Goal: Task Accomplishment & Management: Manage account settings

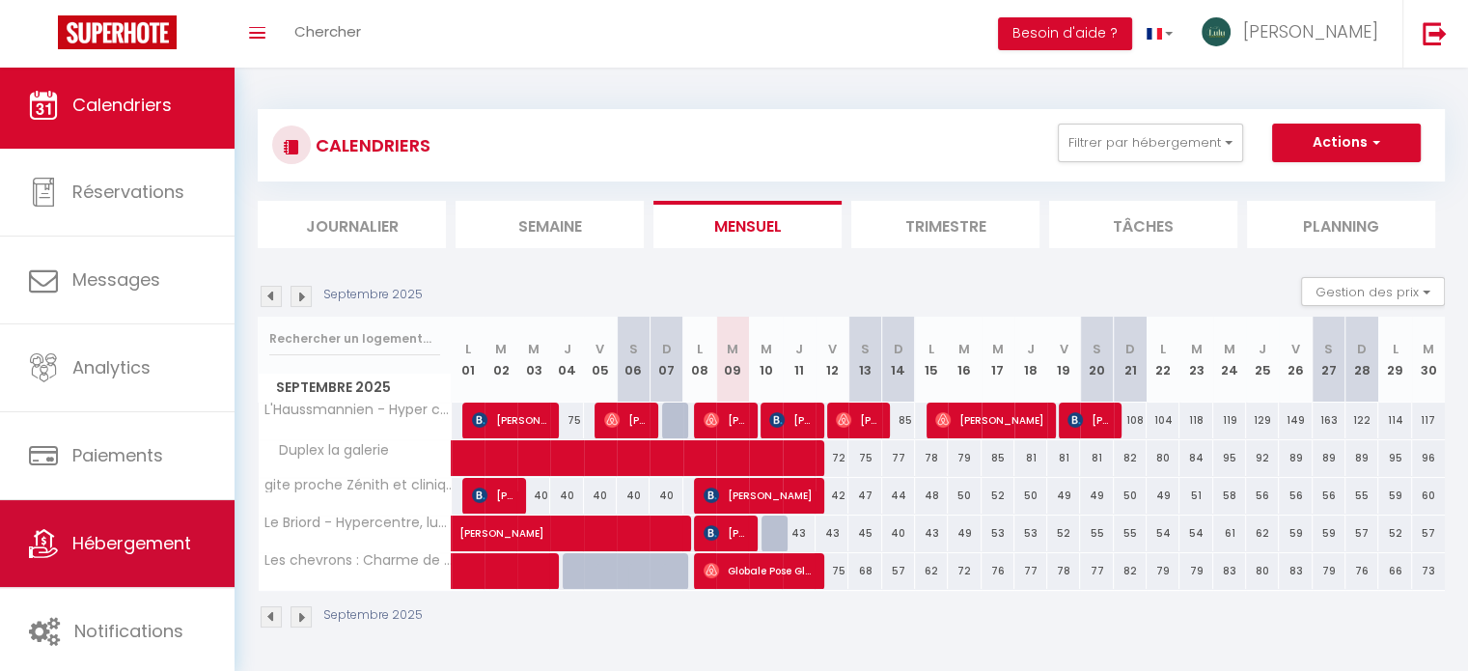
click at [143, 569] on link "Hébergement" at bounding box center [117, 543] width 235 height 87
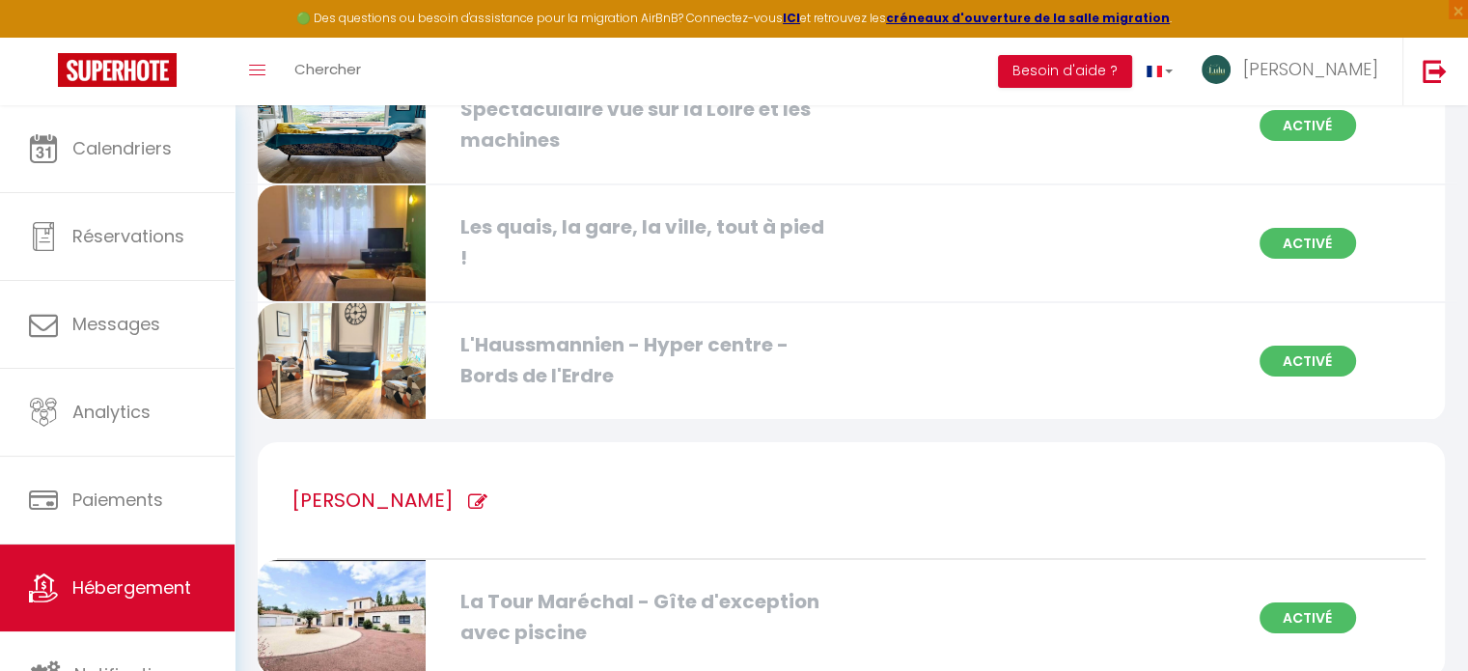
scroll to position [6672, 0]
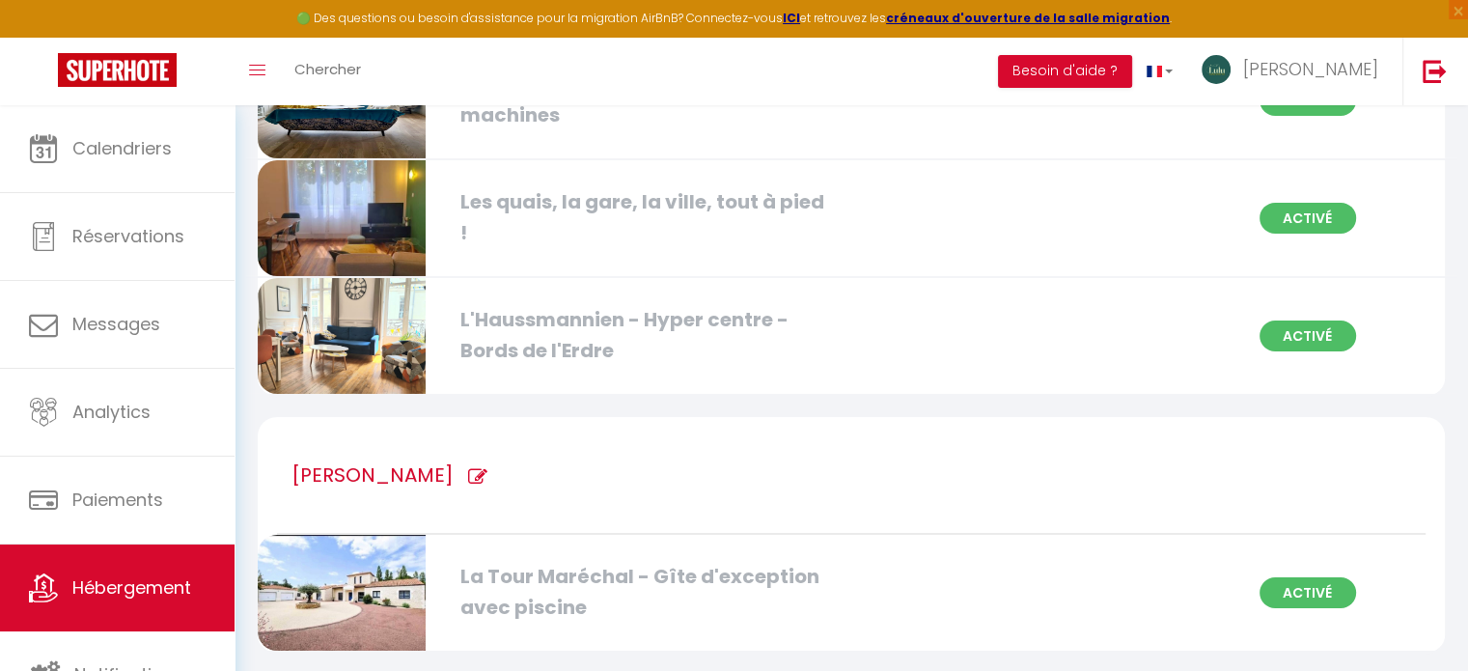
click at [356, 200] on img at bounding box center [342, 218] width 168 height 116
select select "3"
select select "2"
select select "1"
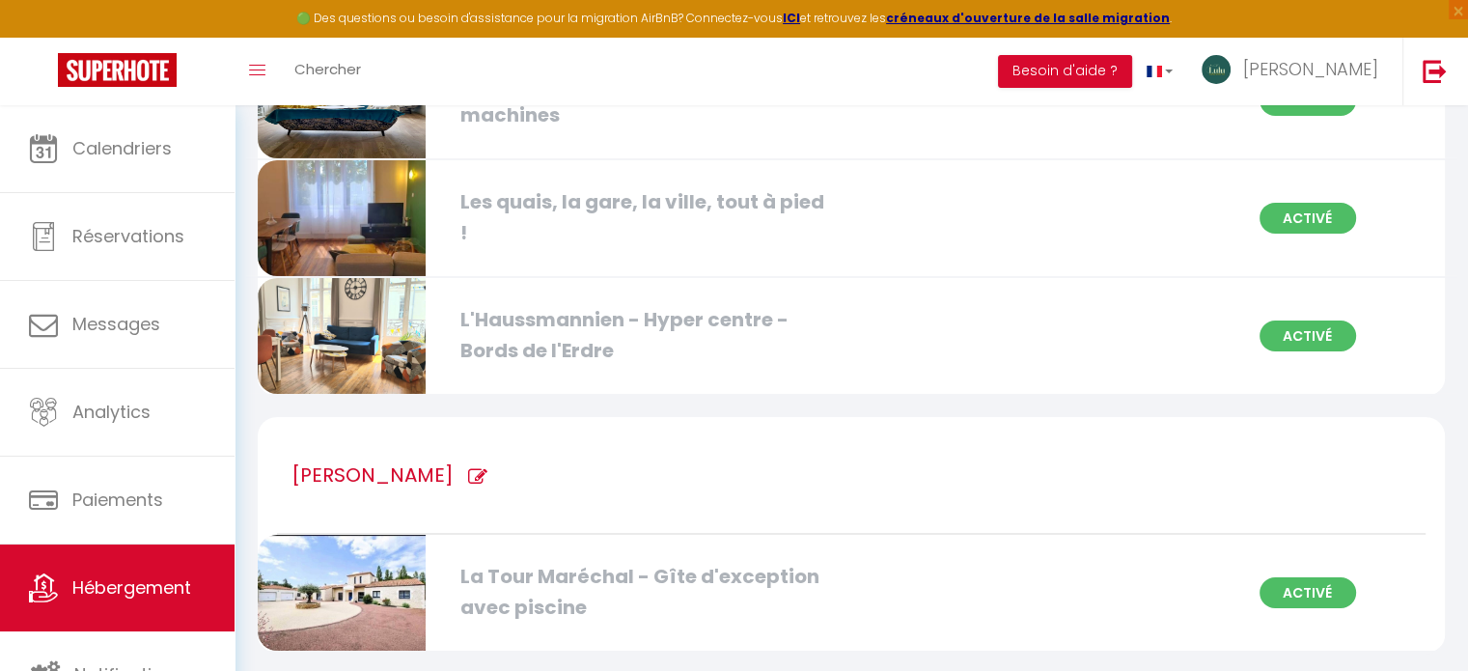
select select
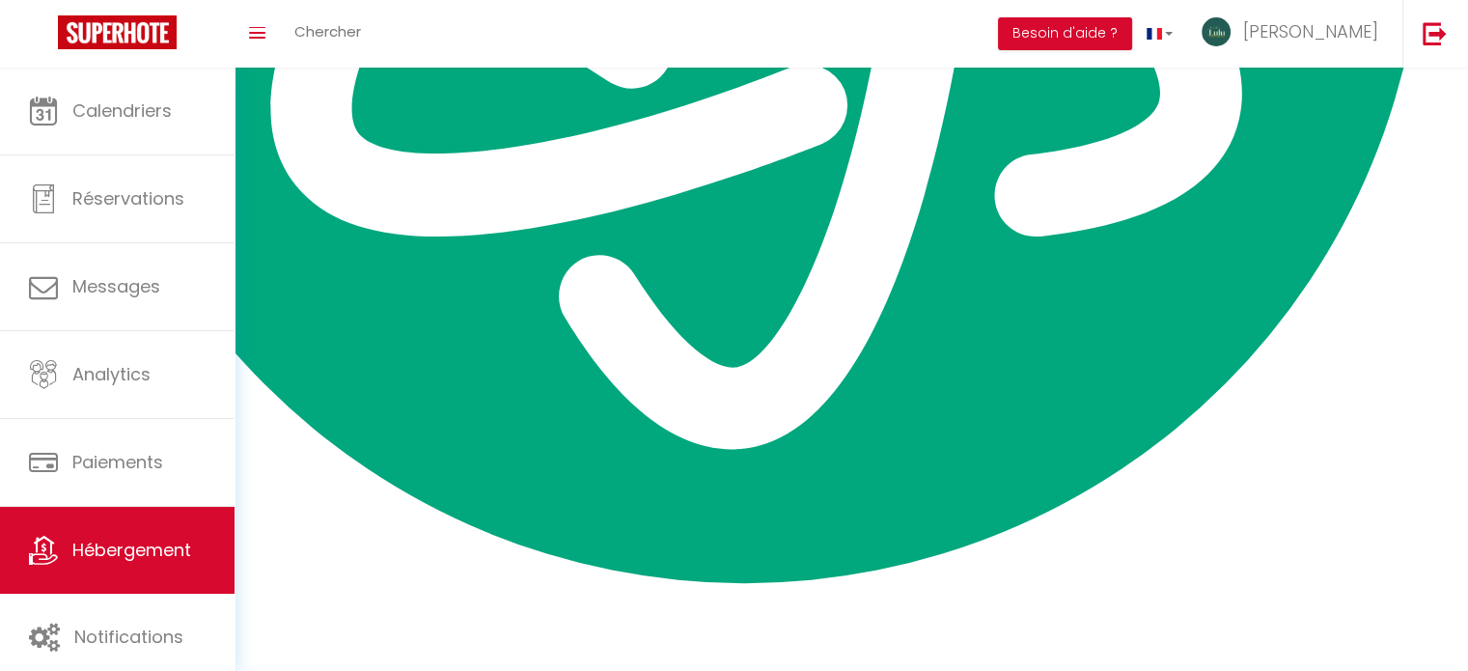
select select
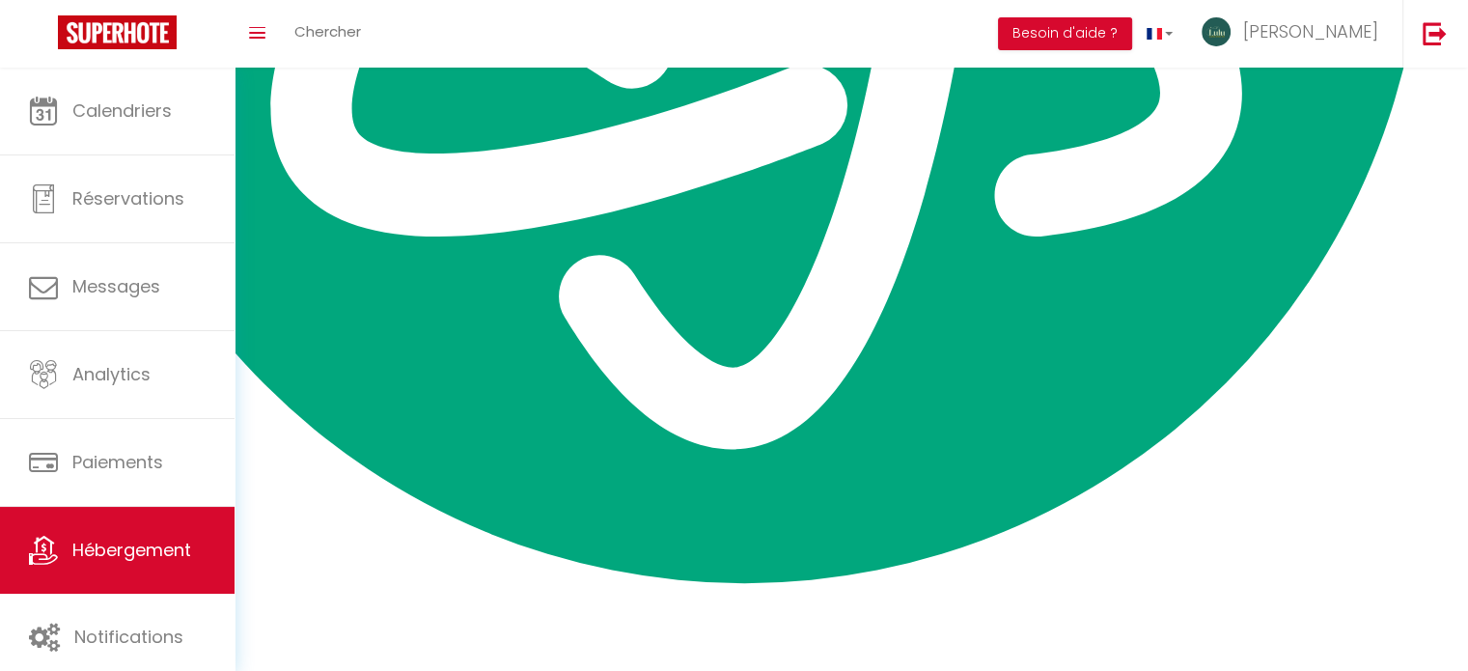
select select
checkbox input "false"
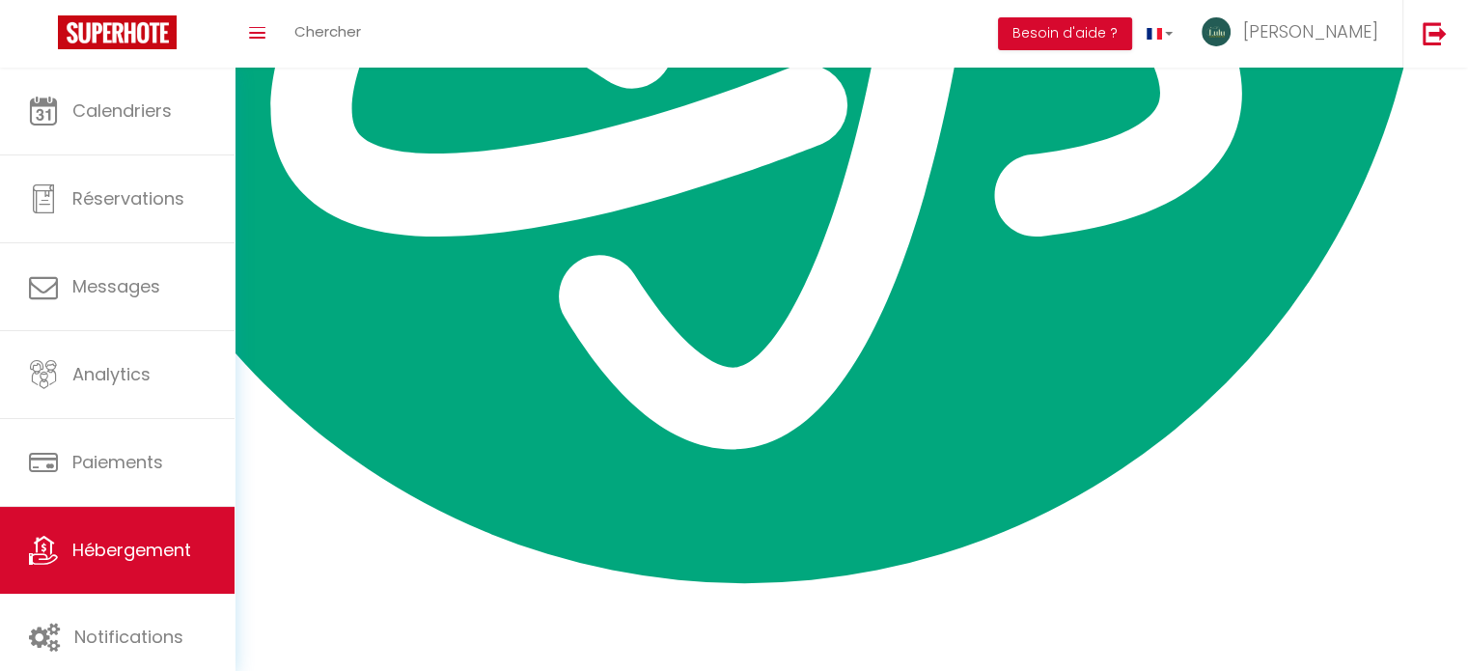
select select
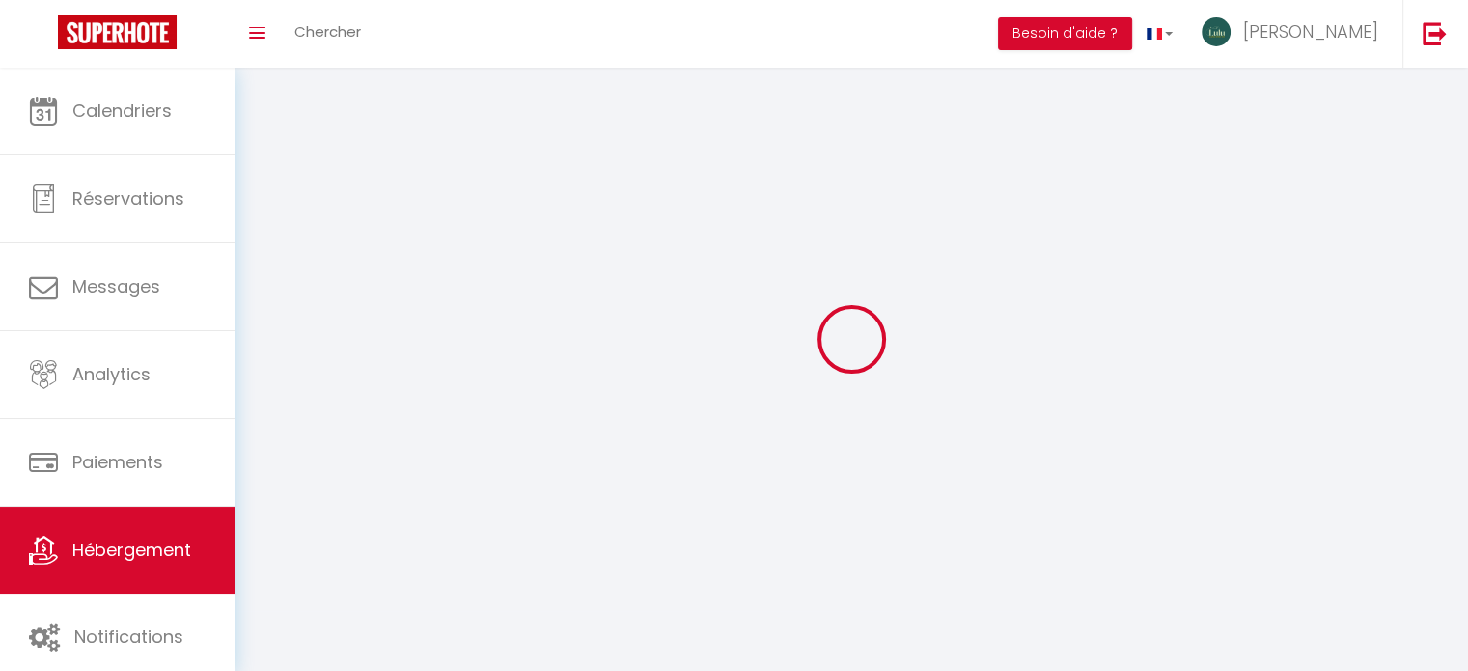
select select
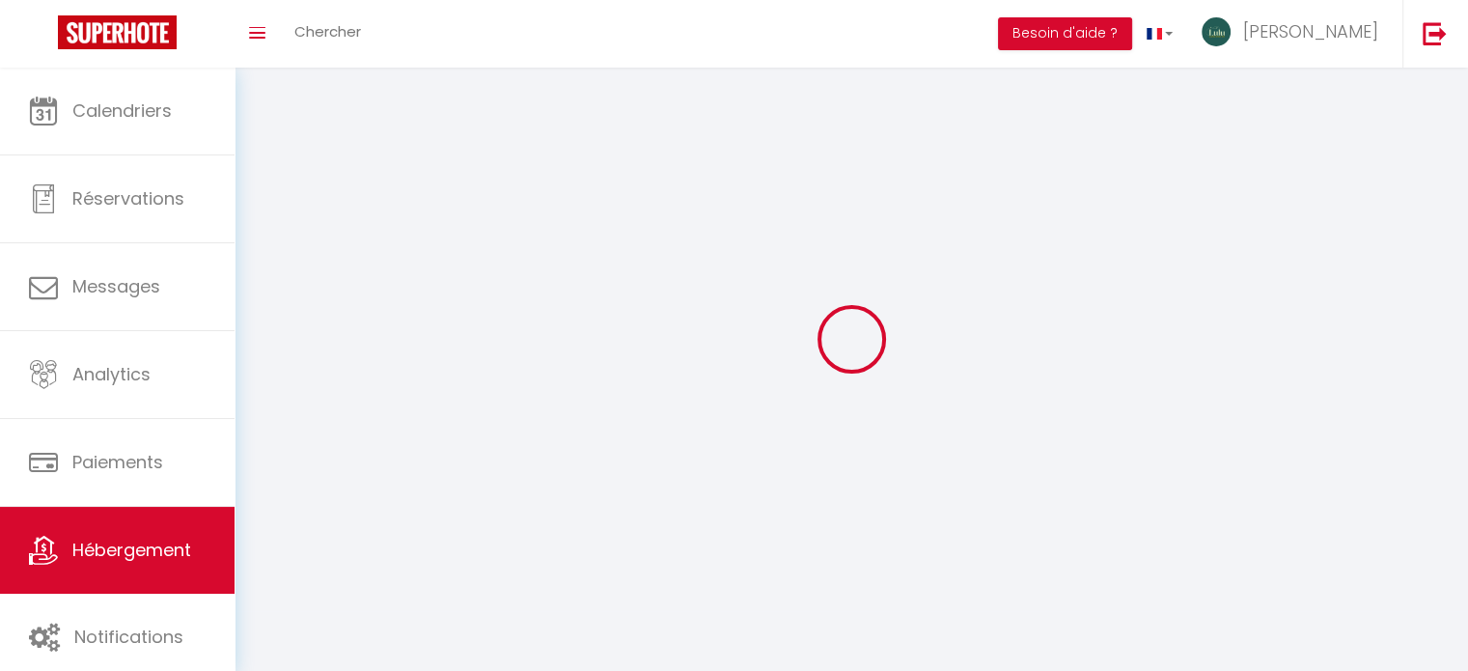
select select
checkbox input "false"
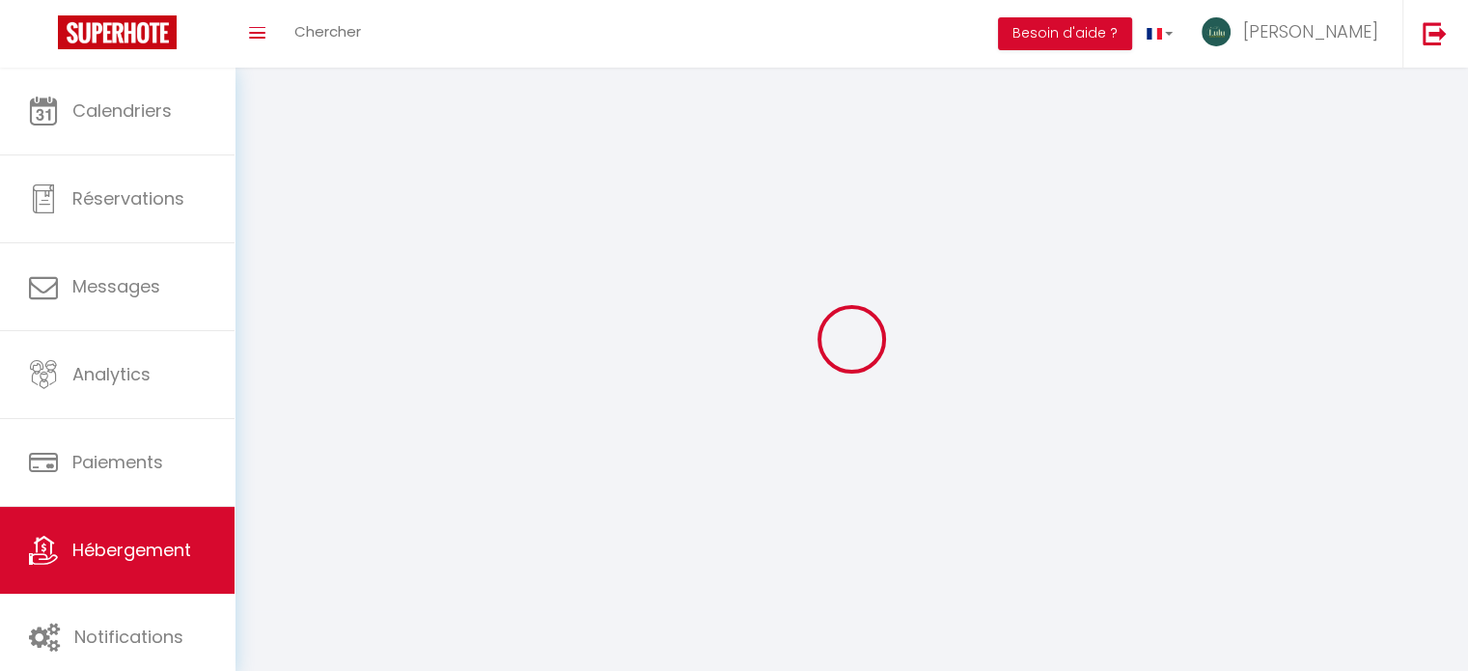
select select
select select "28"
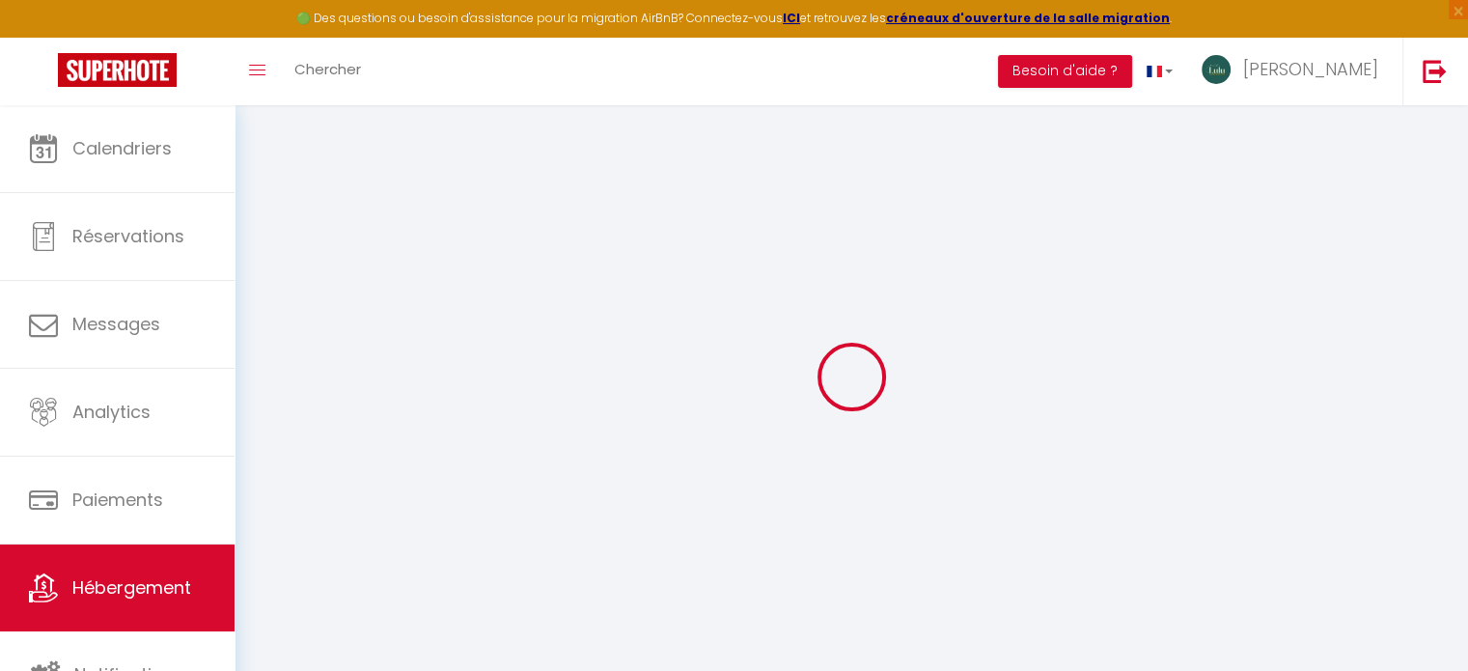
select select
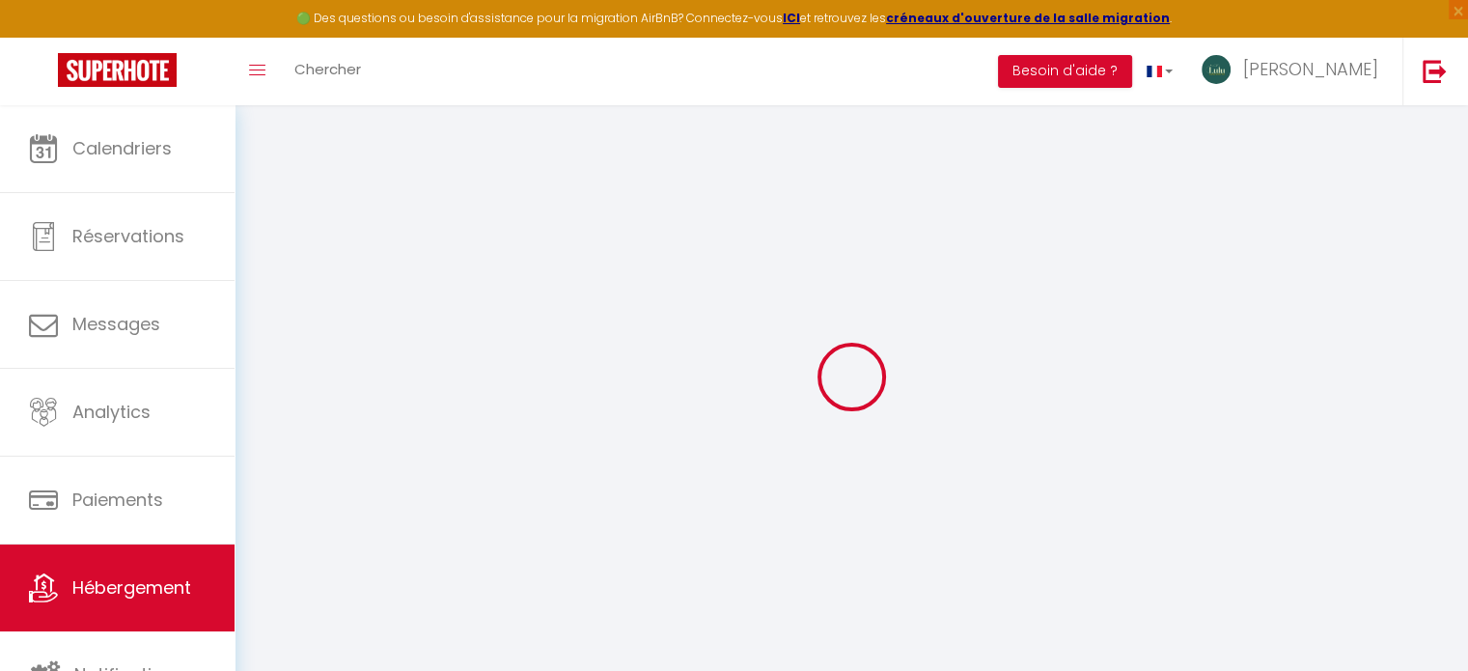
select select
checkbox input "false"
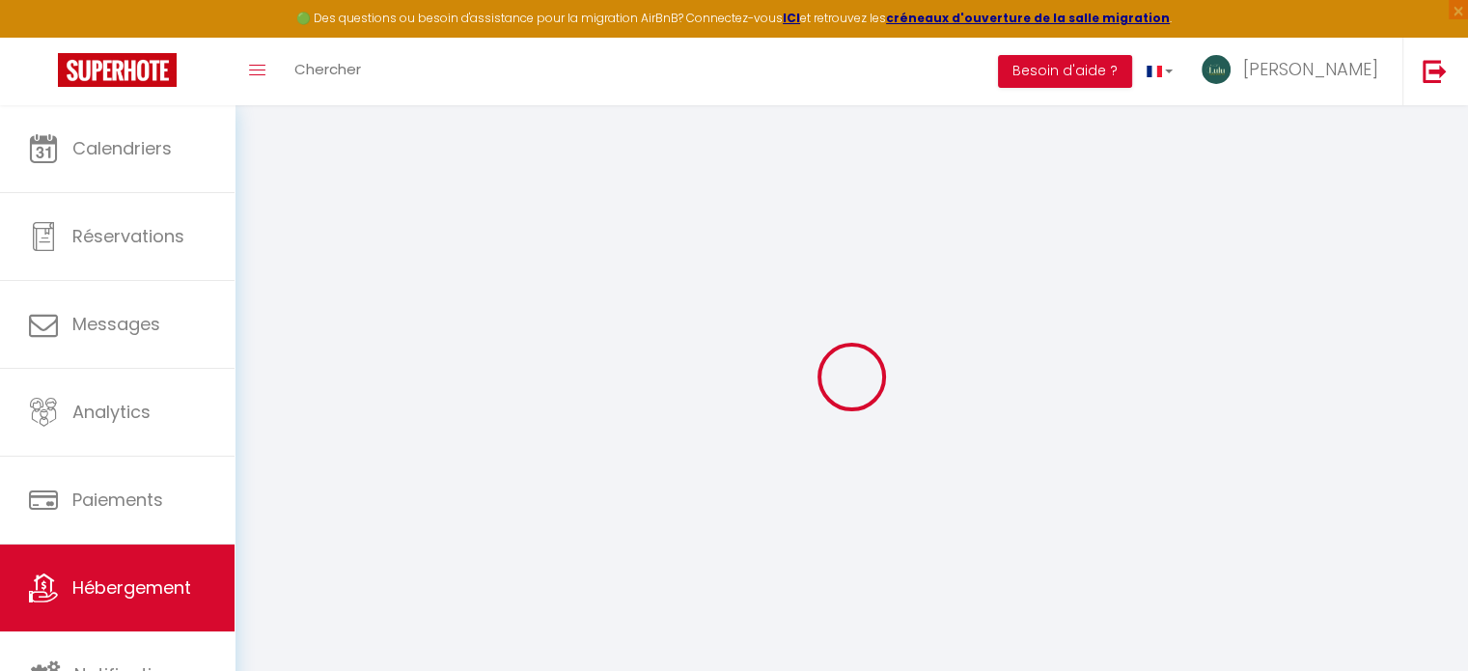
select select
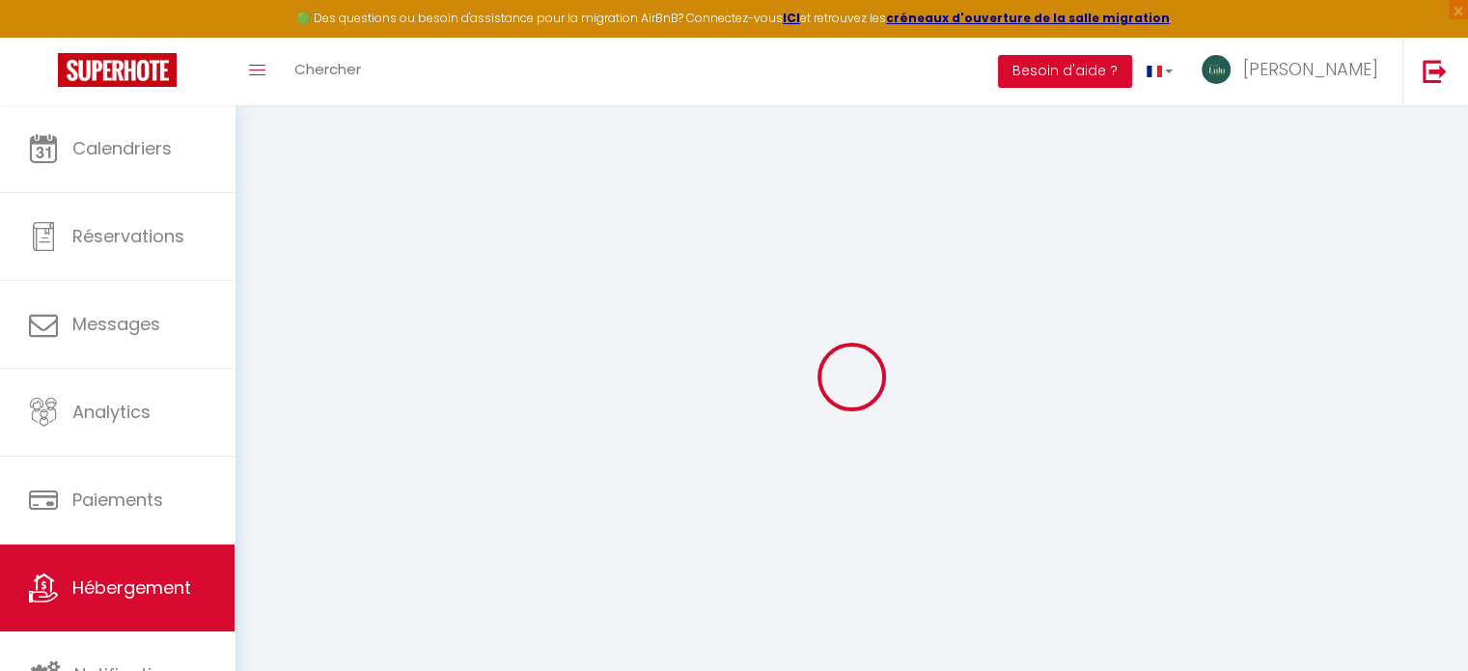
select select
checkbox input "false"
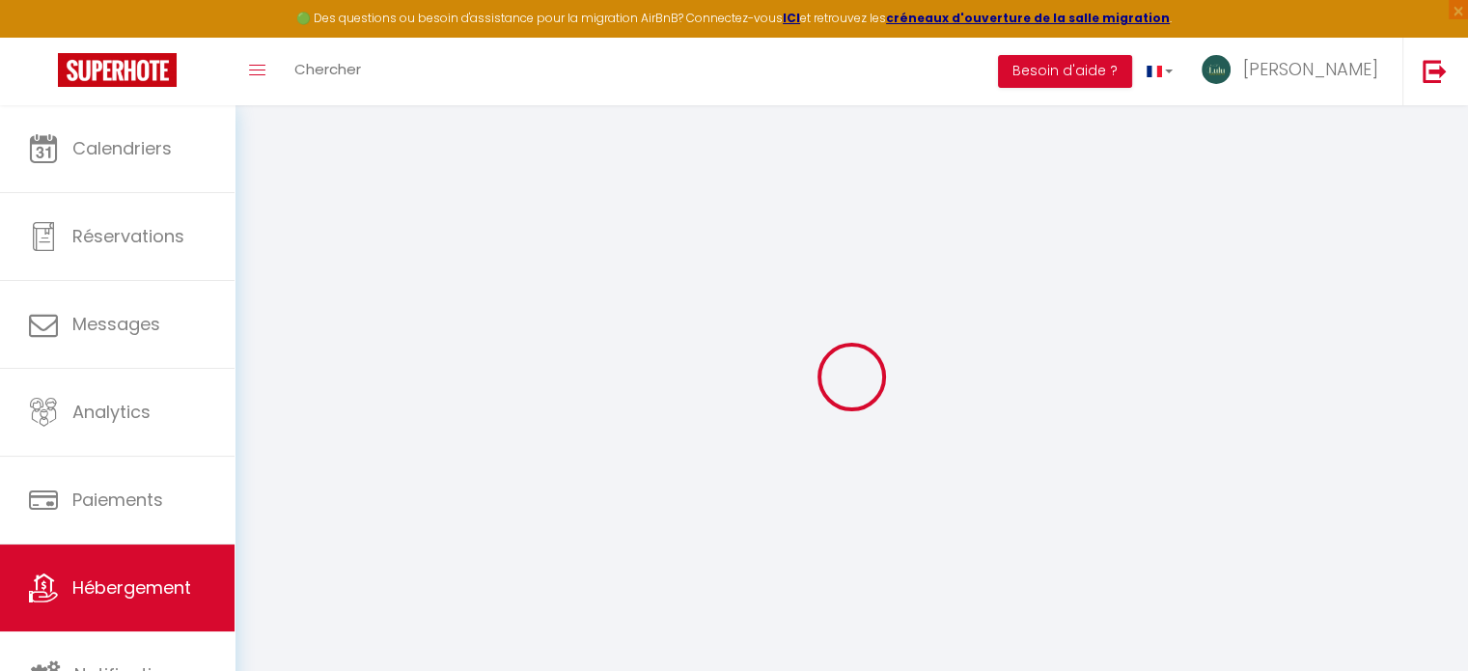
checkbox input "false"
select select
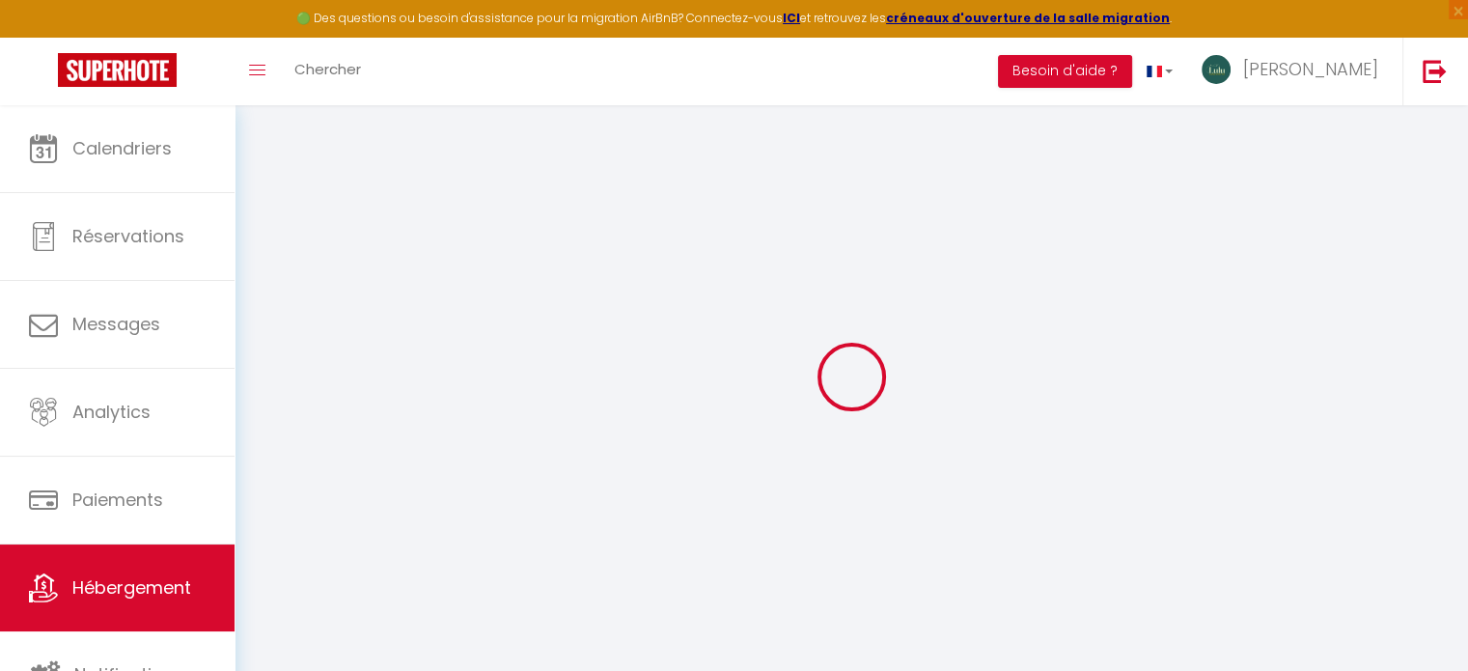
select select
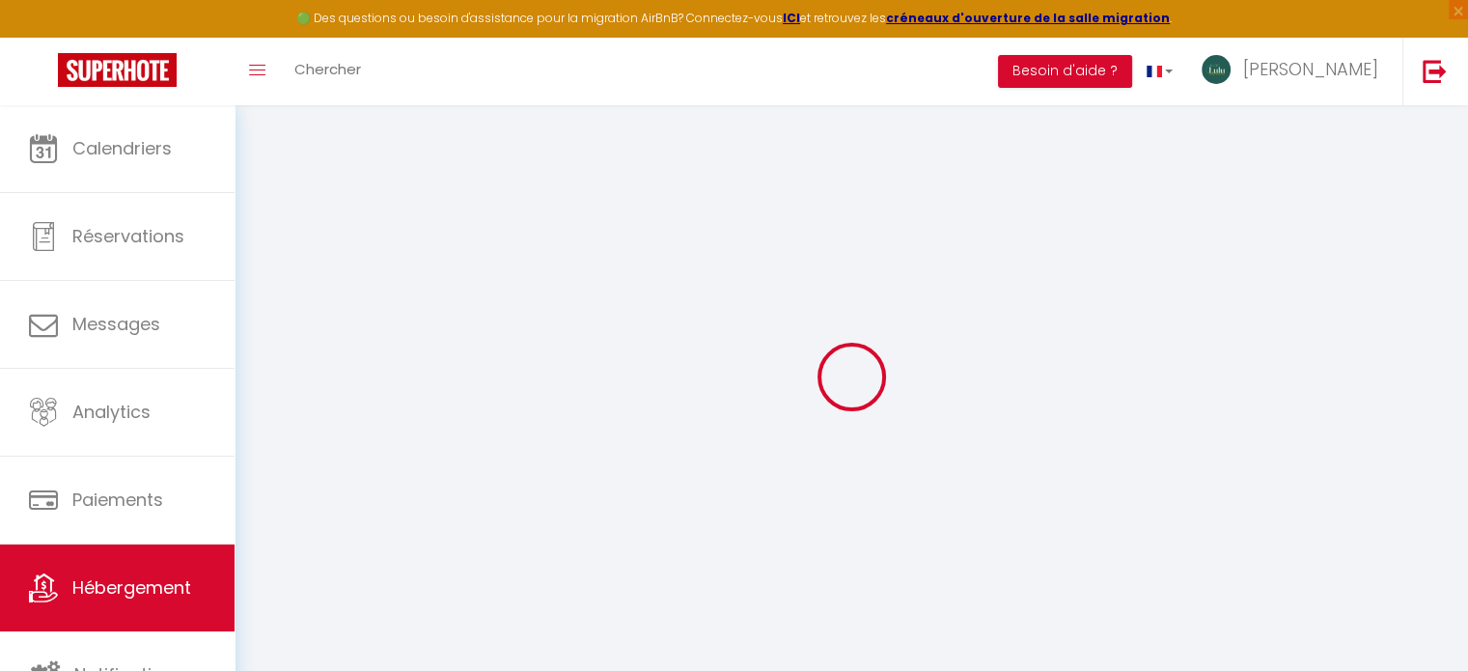
checkbox input "false"
select select
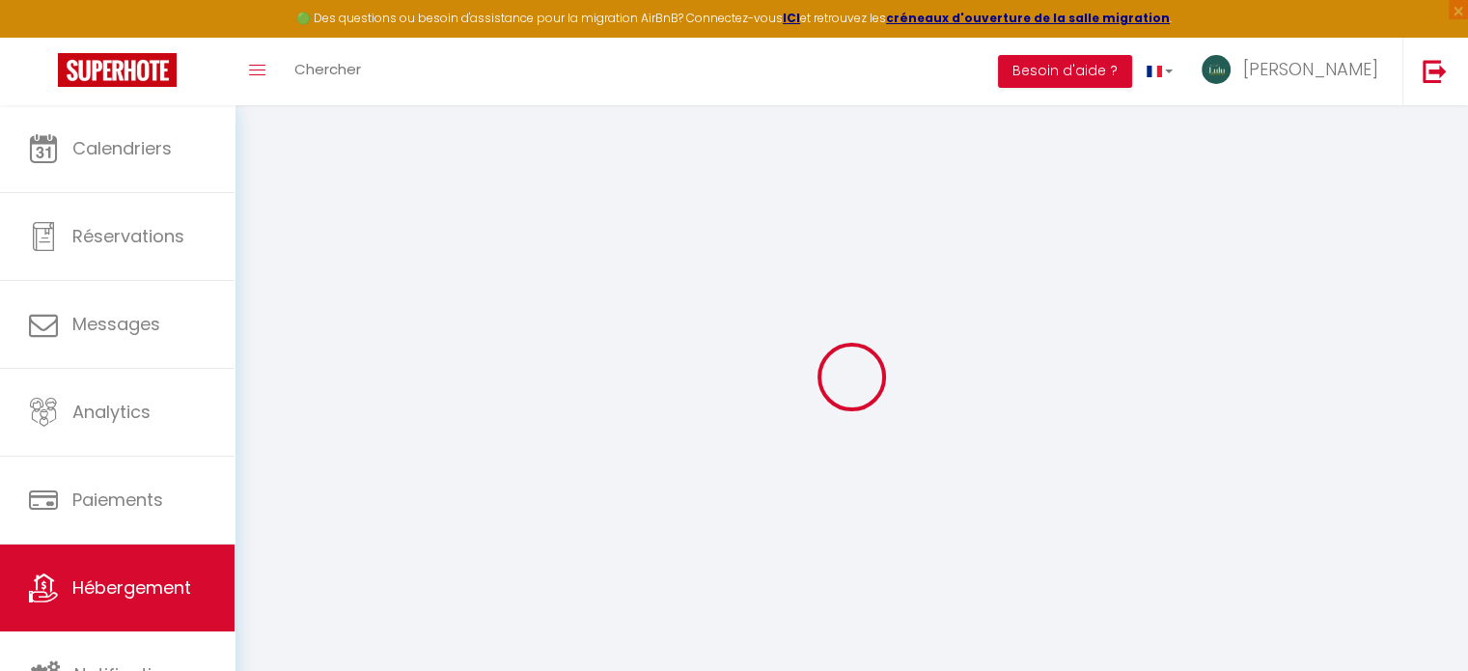
select select
type input "Oups ! Les dates sélectionnées sont indisponibles."
type textarea "Malheureusement les dates sélectionnées sont indisponibles. Nous vous invitons …"
type input "47.21431"
type input "-1.54058"
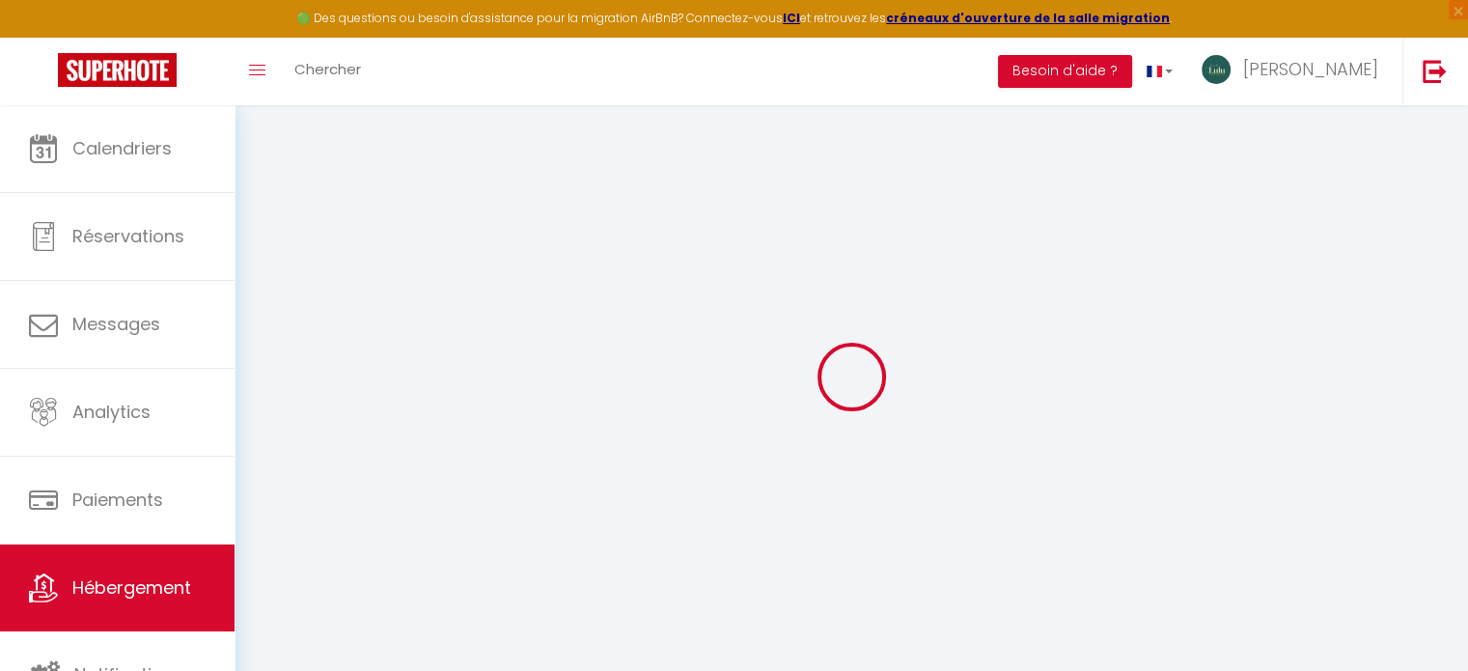
checkbox input "true"
checkbox input "false"
select select
checkbox input "false"
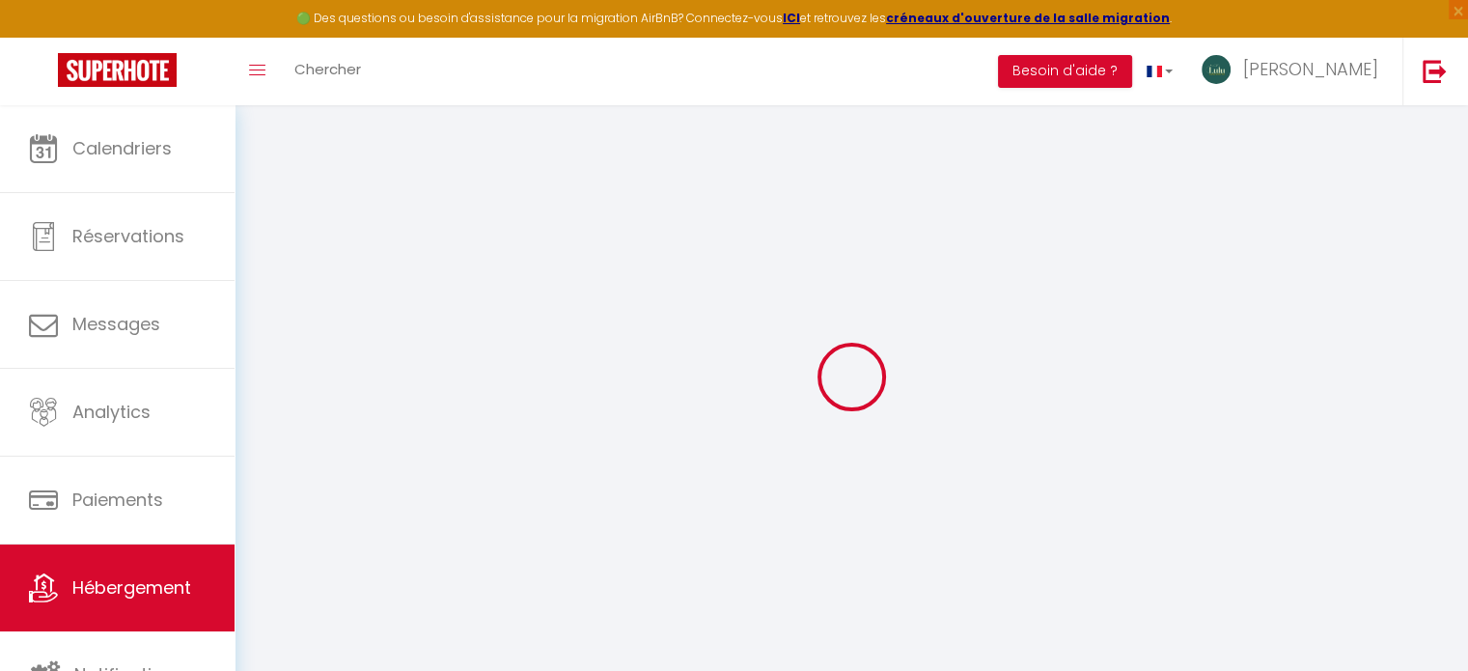
checkbox input "false"
select select
checkbox input "false"
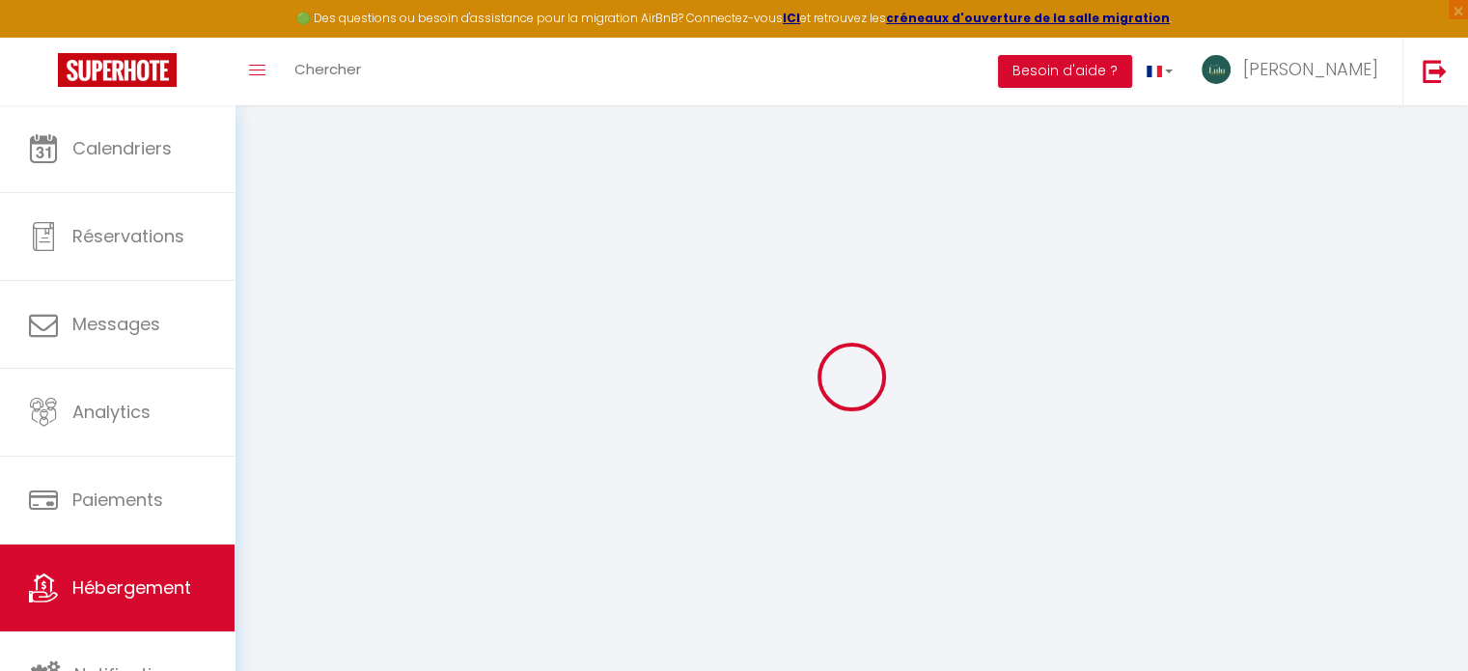
checkbox input "false"
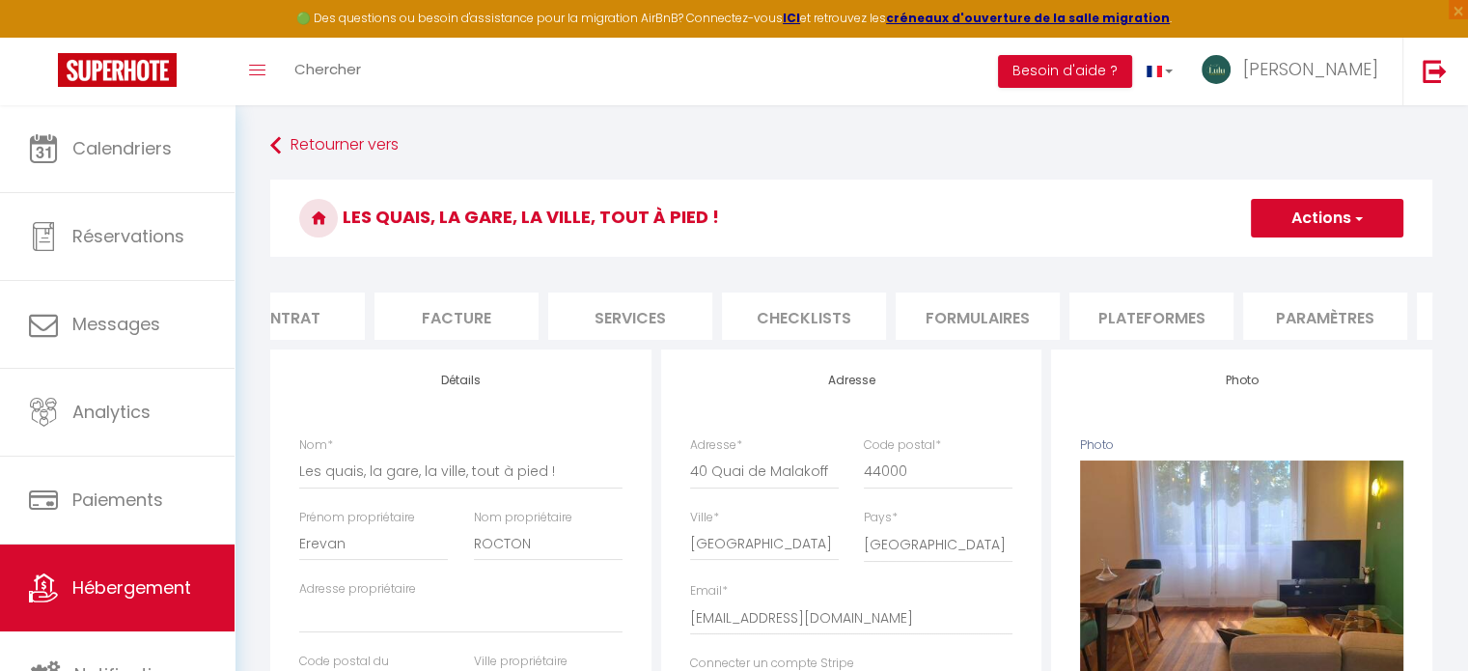
scroll to position [0, 749]
click at [1166, 312] on li "website" at bounding box center [1167, 316] width 164 height 47
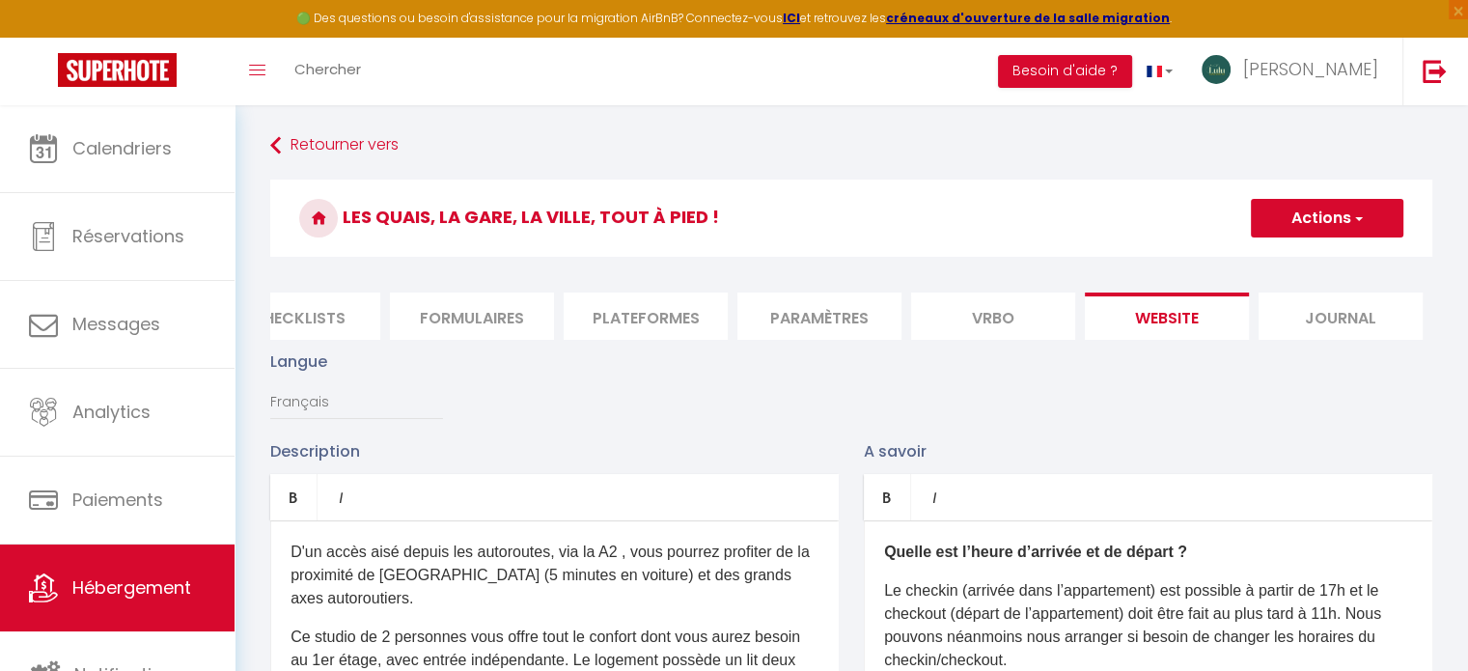
type textarea "WEBSITE"
click at [1166, 312] on li "website" at bounding box center [1167, 316] width 164 height 47
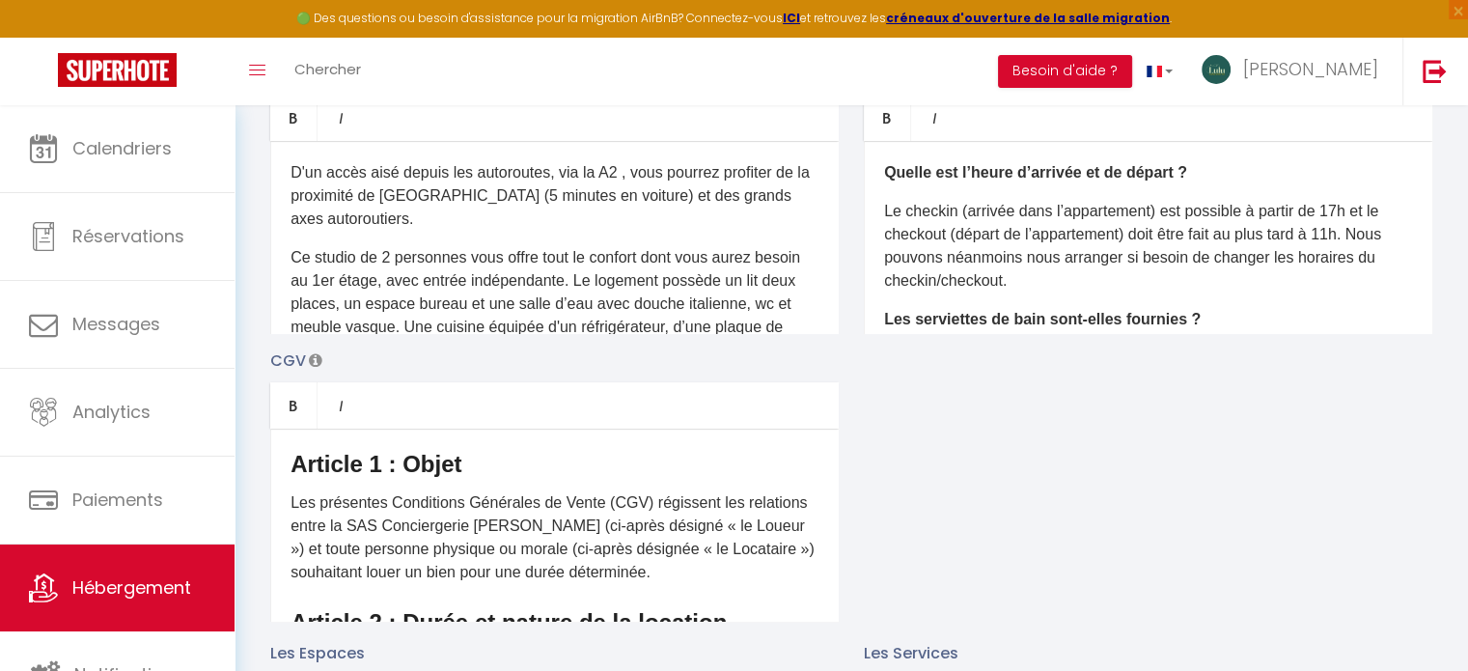
scroll to position [359, 0]
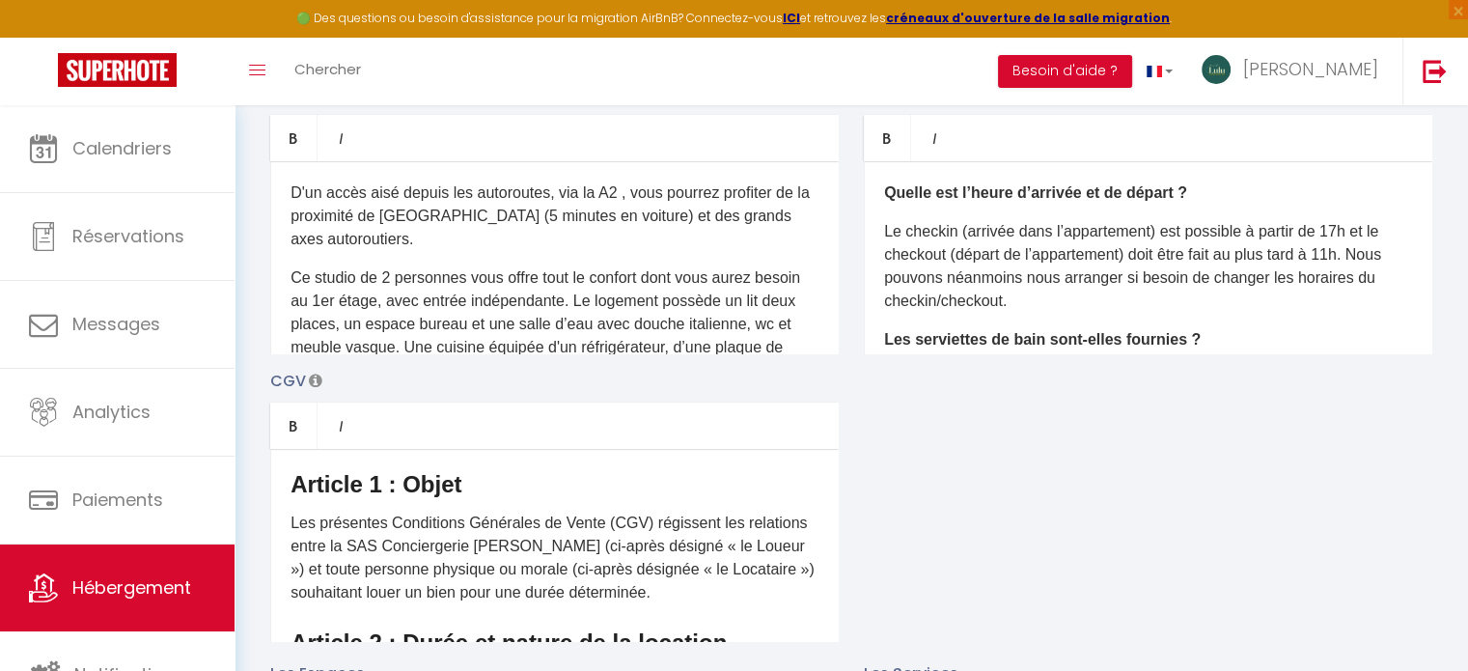
click at [626, 246] on p "D'un accès aisé depuis les autoroutes, via la A2 , vous pourrez profiter de la …" at bounding box center [555, 217] width 528 height 70
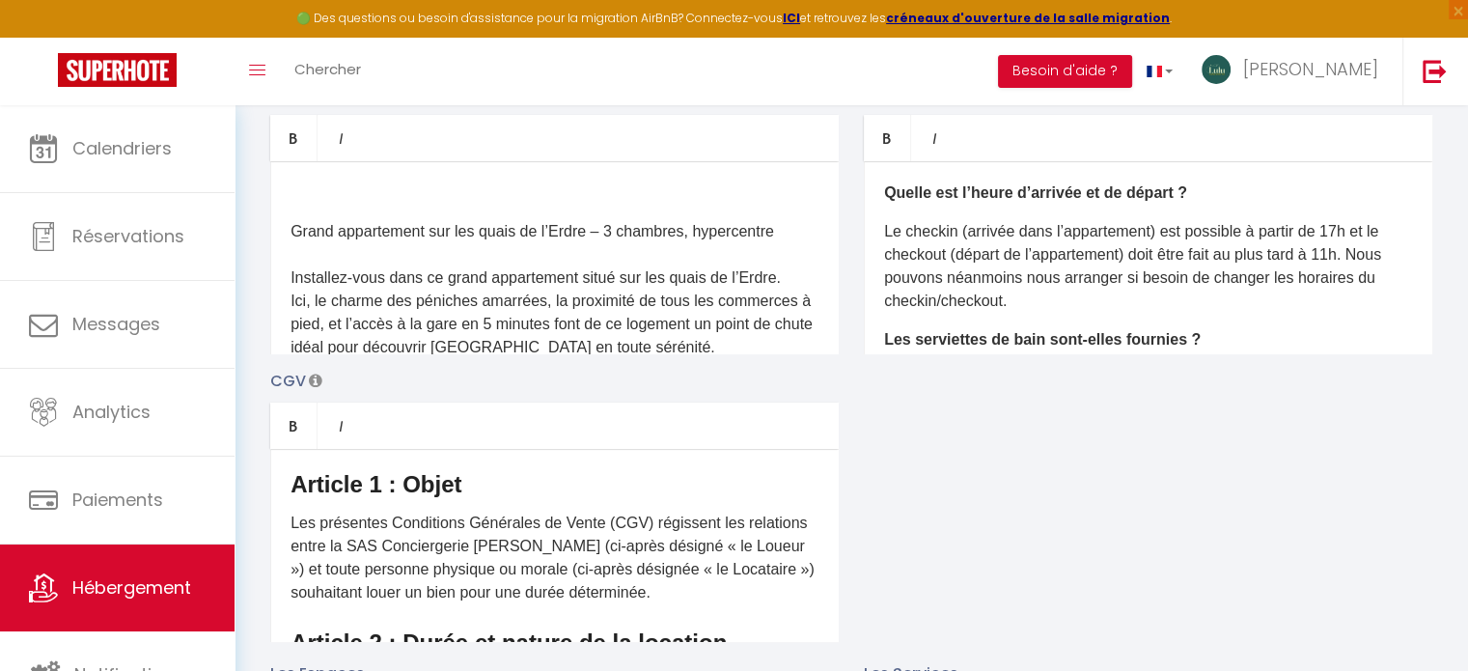
click at [359, 203] on p at bounding box center [555, 193] width 528 height 23
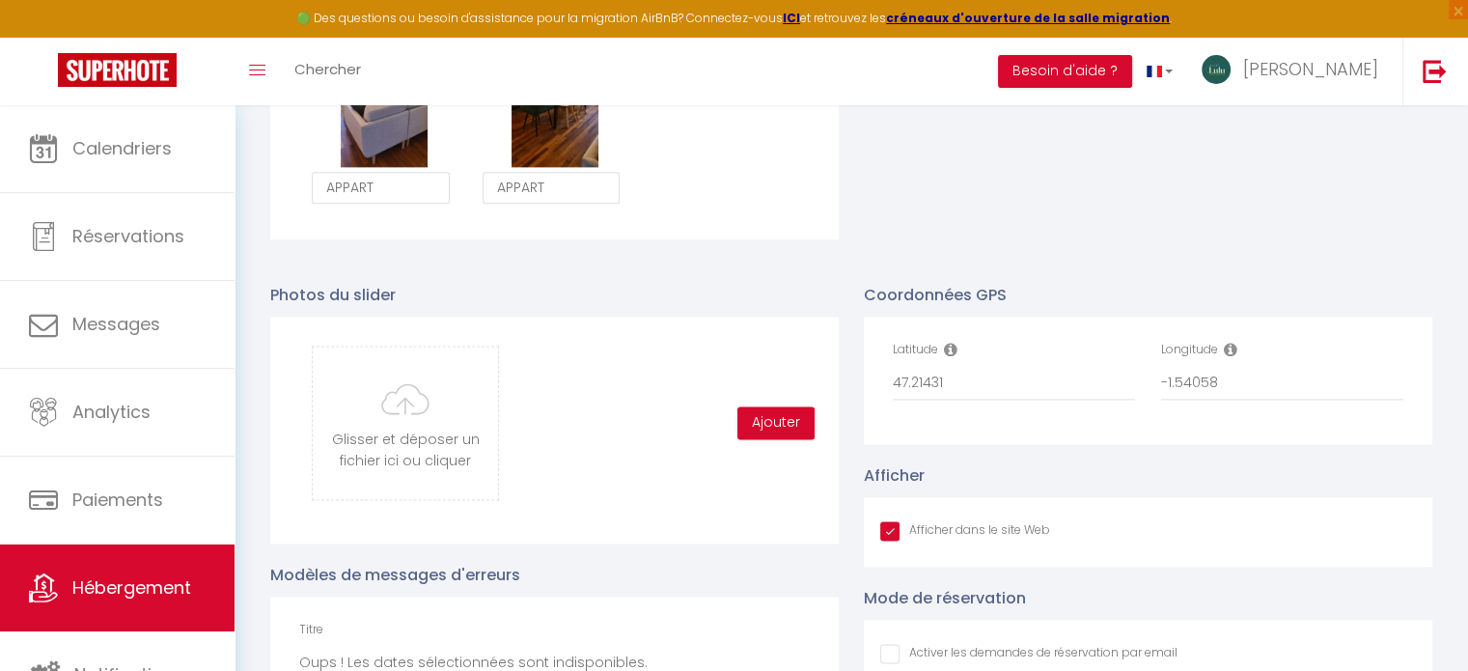
scroll to position [2643, 0]
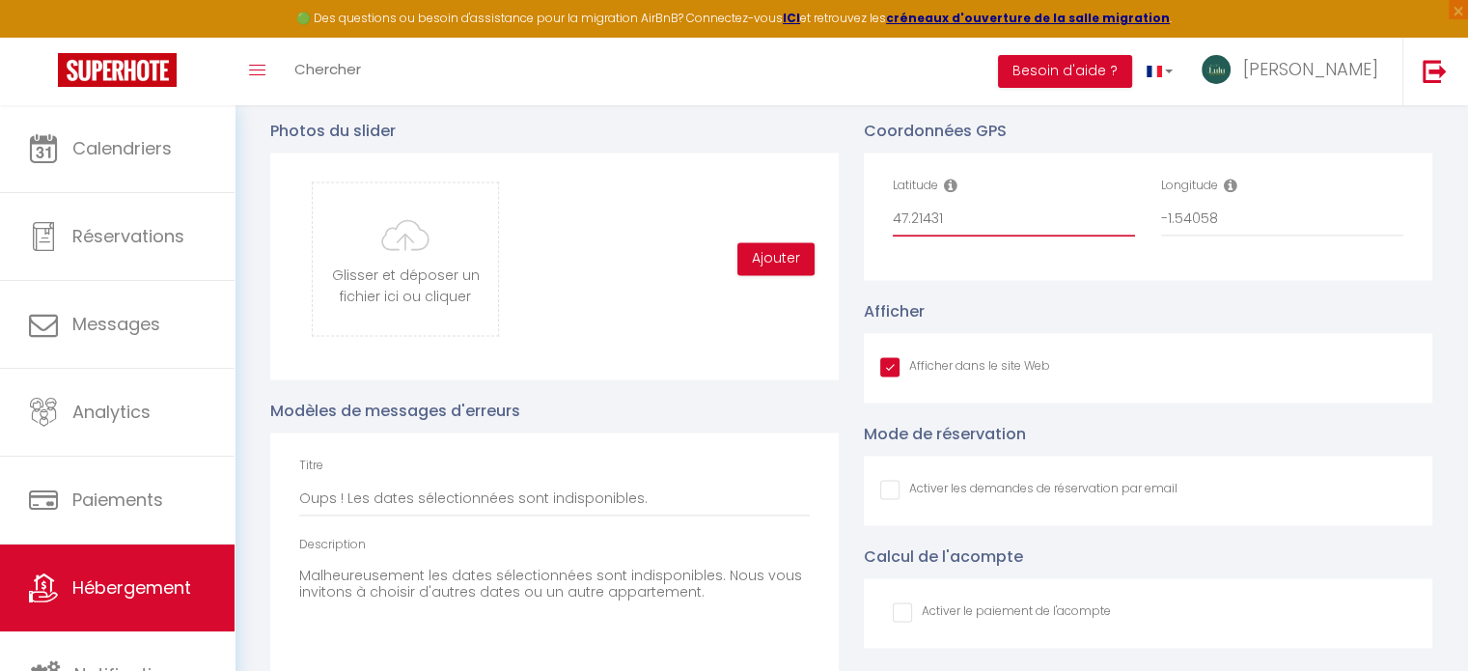
click at [915, 237] on input "47.21431" at bounding box center [1014, 219] width 242 height 35
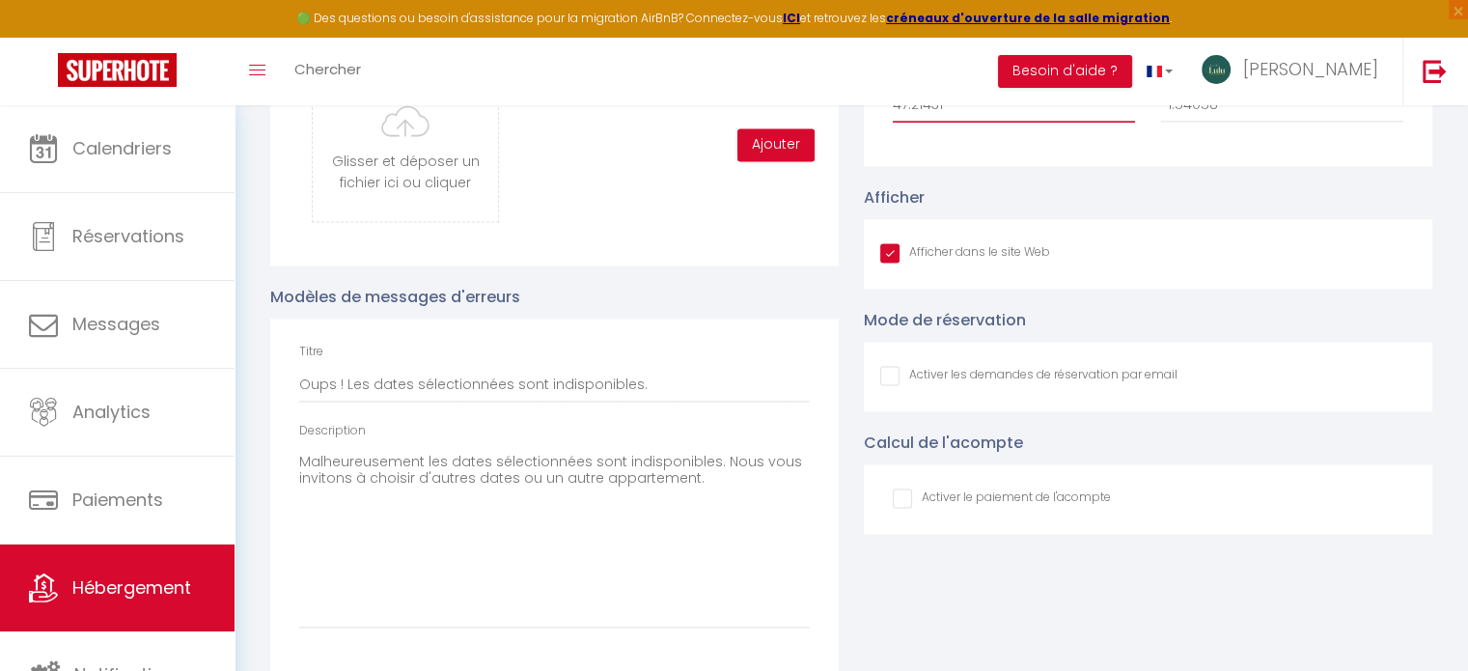
scroll to position [2758, 0]
click at [1187, 121] on input "-1.54058" at bounding box center [1282, 104] width 242 height 35
